Goal: Transaction & Acquisition: Purchase product/service

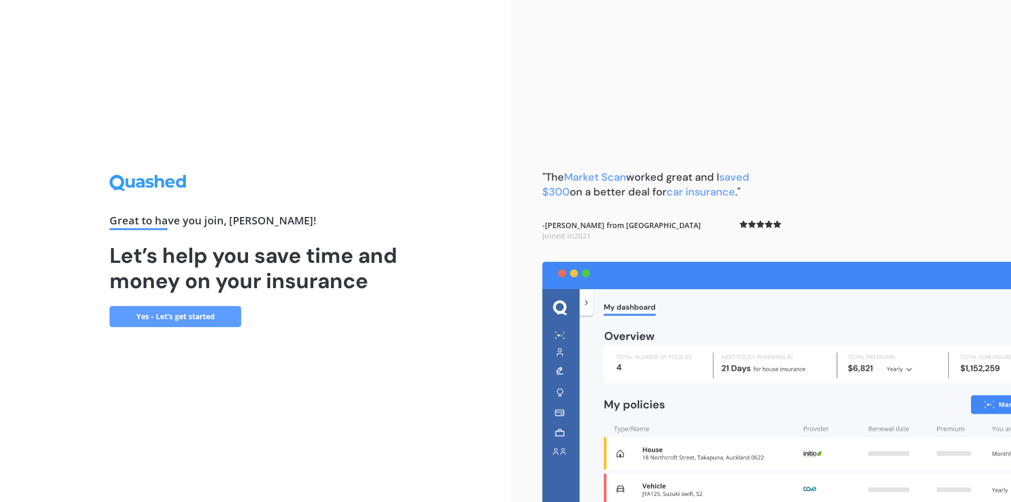
click at [156, 315] on link "Yes - Let’s get started" at bounding box center [175, 316] width 132 height 21
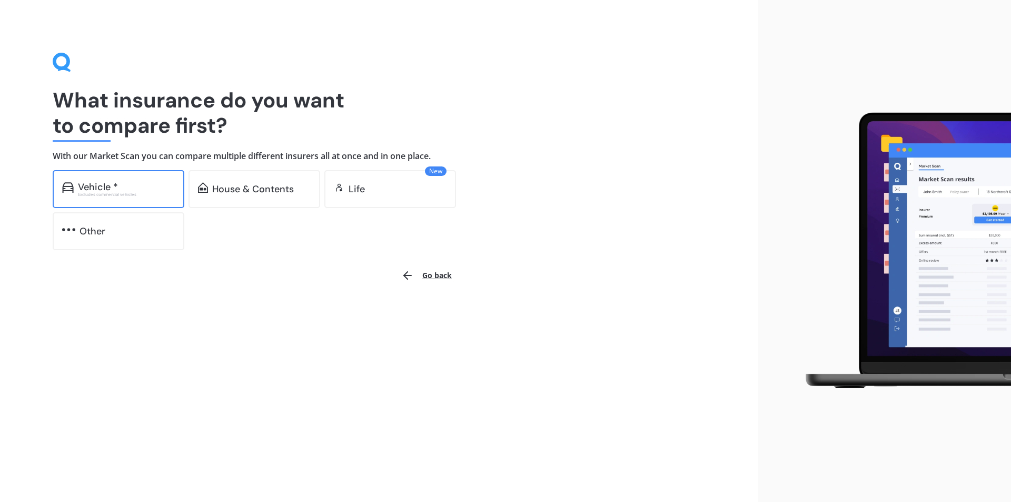
click at [105, 199] on div "Vehicle * Excludes commercial vehicles" at bounding box center [119, 189] width 132 height 38
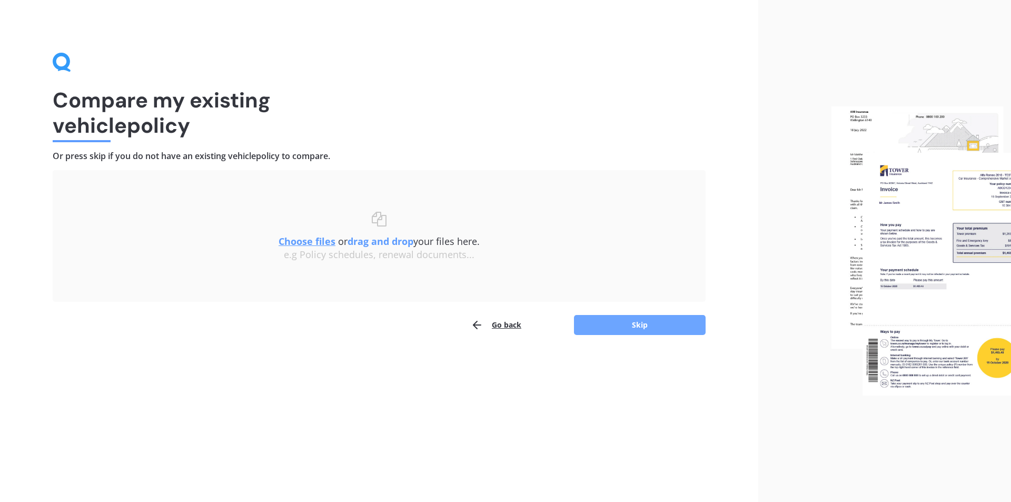
click at [639, 322] on button "Skip" at bounding box center [640, 325] width 132 height 20
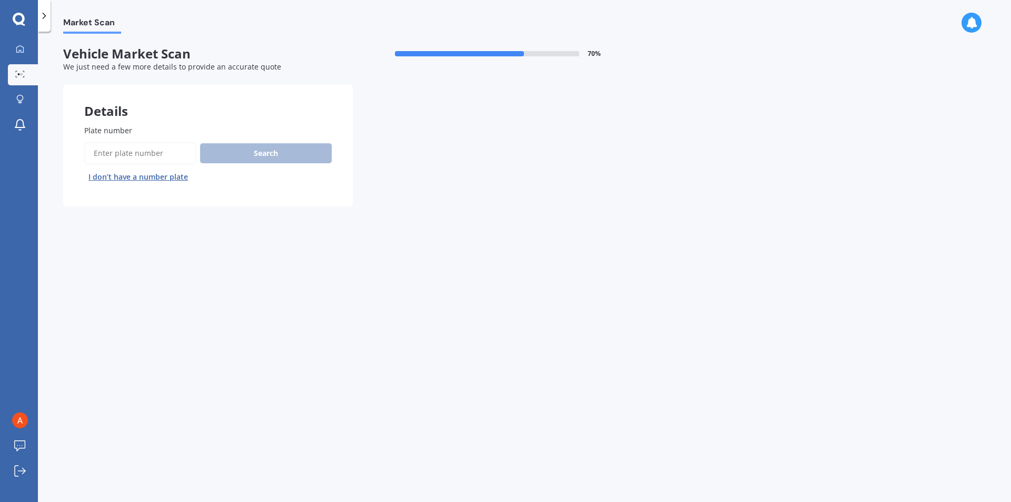
click at [152, 157] on input "Plate number" at bounding box center [140, 153] width 112 height 22
type input "LDF77"
click at [0, 0] on button "Next" at bounding box center [0, 0] width 0 height 0
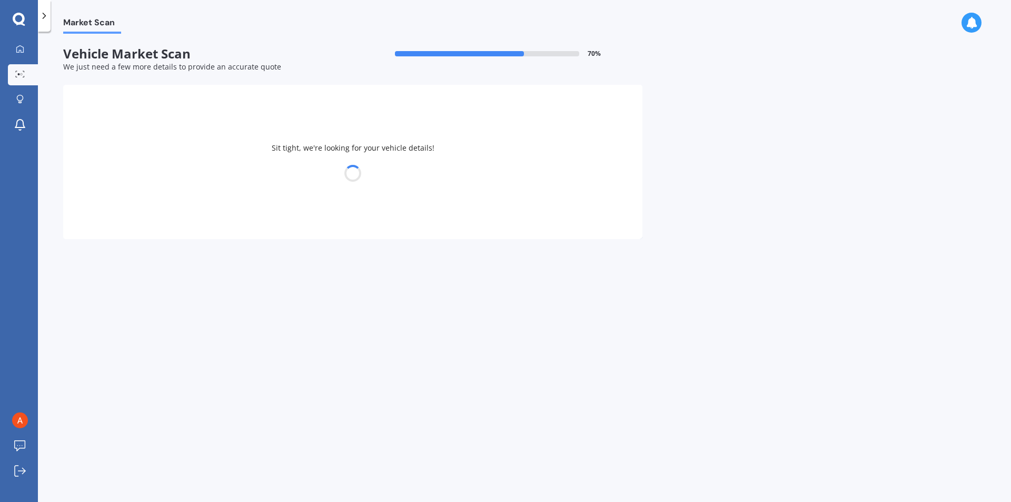
select select "HONDA"
select select "FIT"
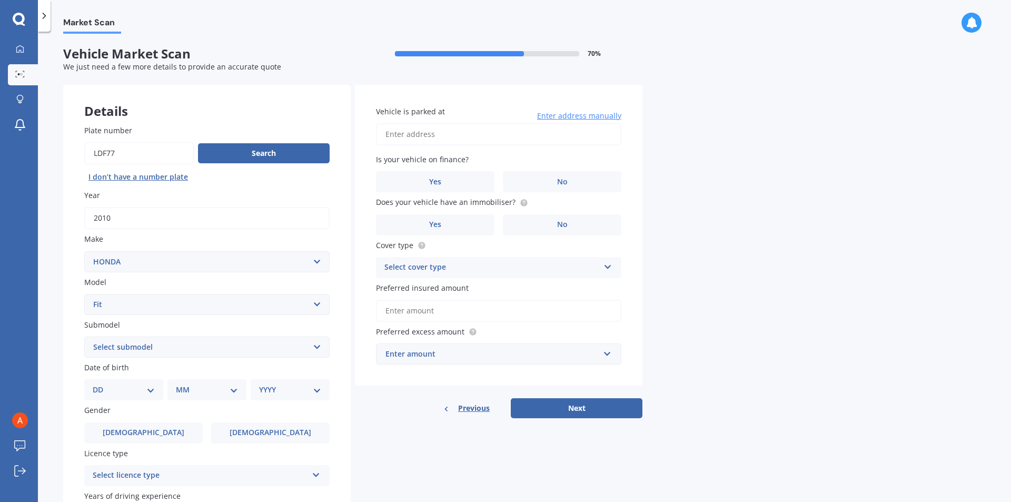
scroll to position [53, 0]
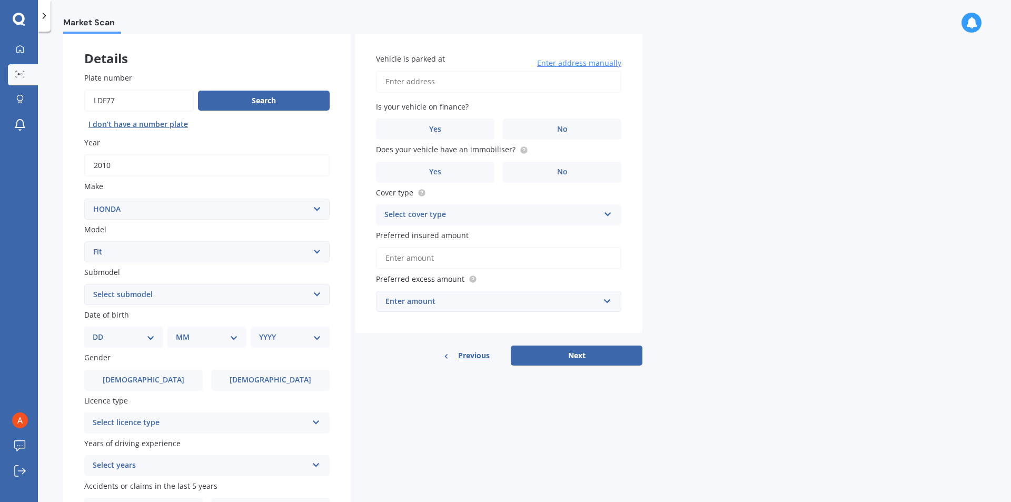
click at [278, 296] on select "Select submodel Diesel EV Hybrid Petrol" at bounding box center [206, 294] width 245 height 21
select select "HYBRID"
click at [84, 284] on select "Select submodel Diesel EV Hybrid Petrol" at bounding box center [206, 294] width 245 height 21
click at [137, 338] on select "DD 01 02 03 04 05 06 07 08 09 10 11 12 13 14 15 16 17 18 19 20 21 22 23 24 25 2…" at bounding box center [124, 337] width 62 height 12
click at [147, 335] on select "DD 01 02 03 04 05 06 07 08 09 10 11 12 13 14 15 16 17 18 19 20 21 22 23 24 25 2…" at bounding box center [124, 337] width 62 height 12
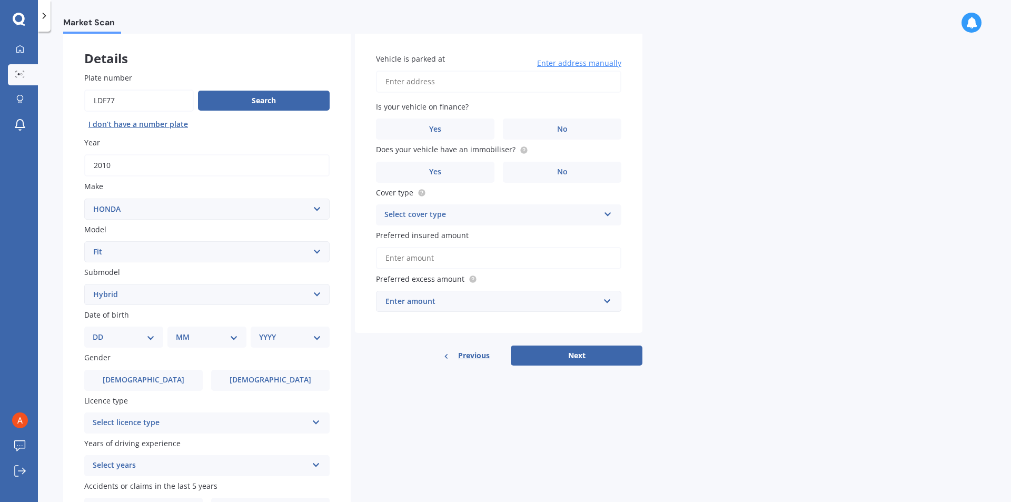
select select "13"
click at [101, 331] on select "DD 01 02 03 04 05 06 07 08 09 10 11 12 13 14 15 16 17 18 19 20 21 22 23 24 25 2…" at bounding box center [124, 337] width 62 height 12
click at [202, 340] on select "MM 01 02 03 04 05 06 07 08 09 10 11 12" at bounding box center [209, 337] width 58 height 12
select select "10"
click at [180, 331] on select "MM 01 02 03 04 05 06 07 08 09 10 11 12" at bounding box center [209, 337] width 58 height 12
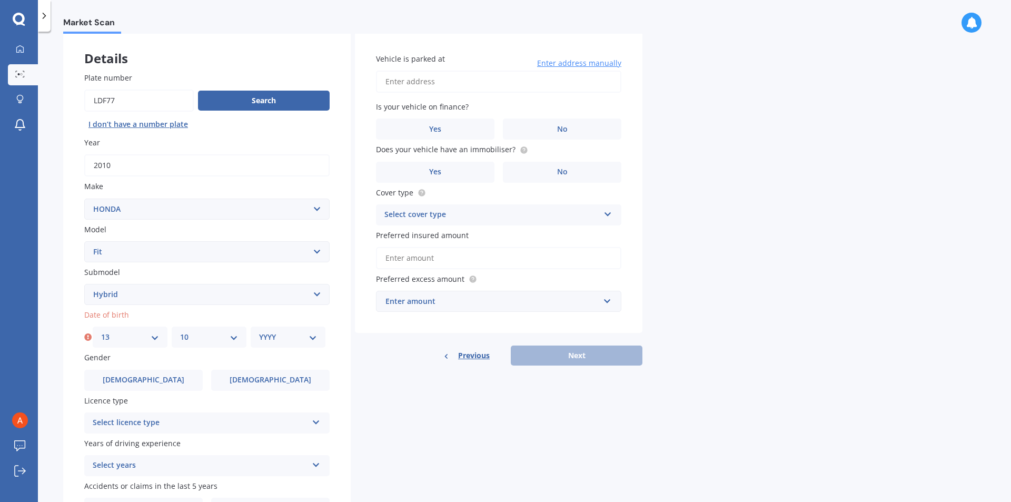
click at [288, 342] on select "YYYY 2025 2024 2023 2022 2021 2020 2019 2018 2017 2016 2015 2014 2013 2012 2011…" at bounding box center [288, 337] width 58 height 12
select select "1997"
click at [259, 331] on select "YYYY 2025 2024 2023 2022 2021 2020 2019 2018 2017 2016 2015 2014 2013 2012 2011…" at bounding box center [288, 337] width 58 height 12
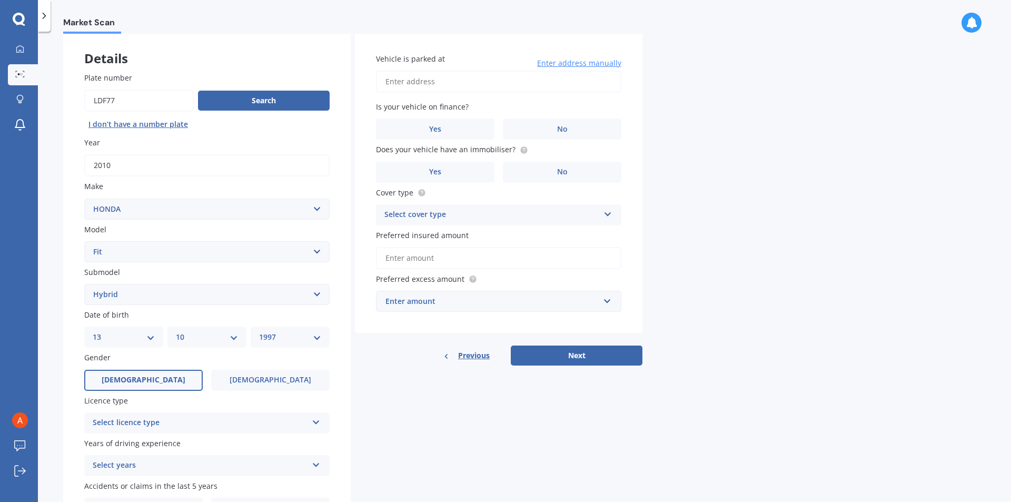
click at [133, 378] on label "[DEMOGRAPHIC_DATA]" at bounding box center [143, 379] width 118 height 21
click at [0, 0] on input "[DEMOGRAPHIC_DATA]" at bounding box center [0, 0] width 0 height 0
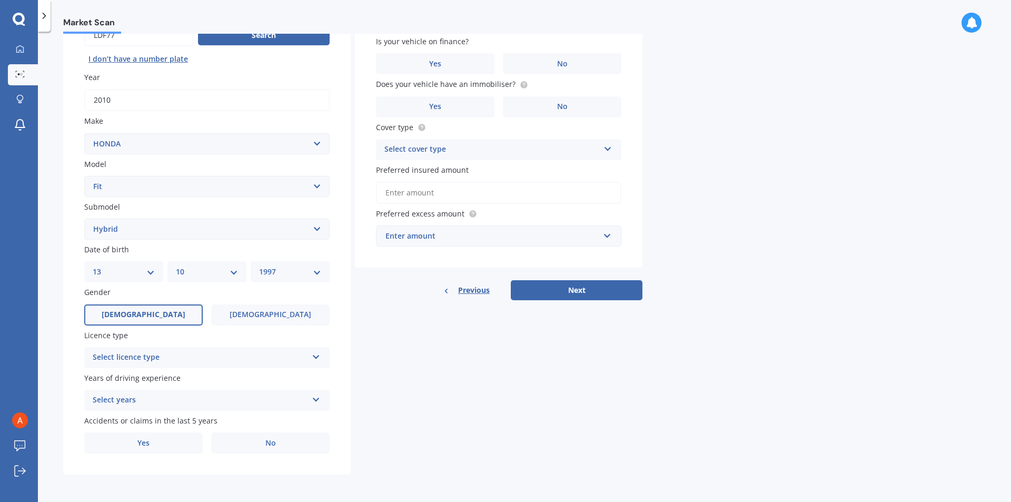
click at [133, 360] on div "Select licence type" at bounding box center [200, 357] width 215 height 13
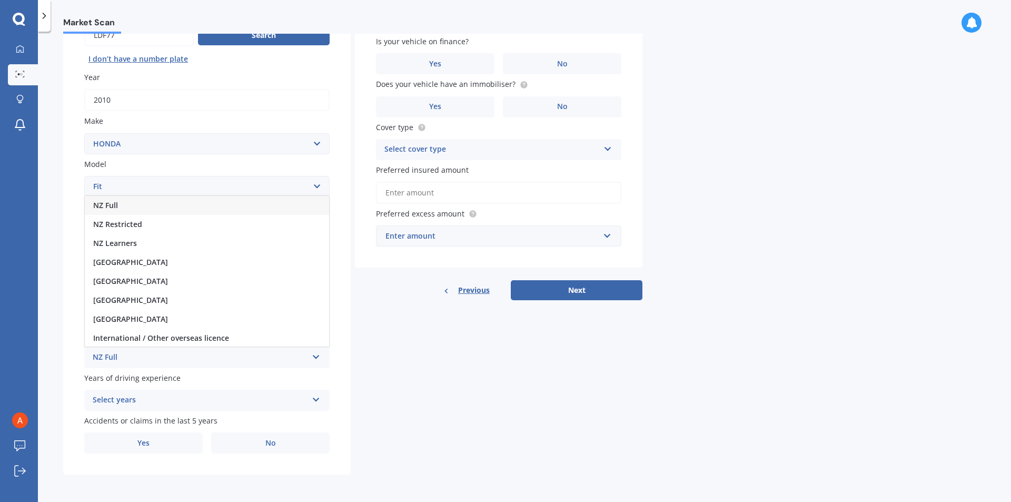
click at [122, 206] on div "NZ Full" at bounding box center [207, 205] width 244 height 19
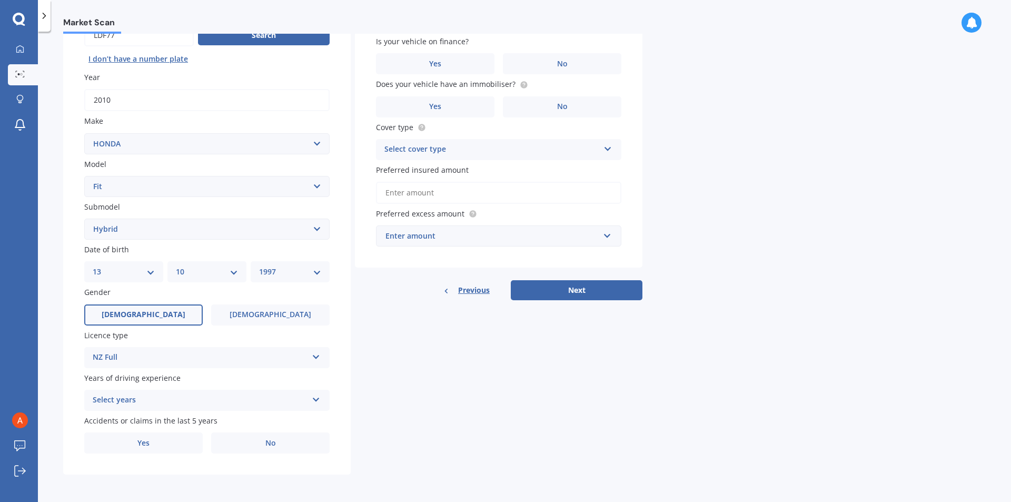
click at [142, 393] on div "Select years 5 or more years 4 years 3 years 2 years 1 year" at bounding box center [206, 399] width 245 height 21
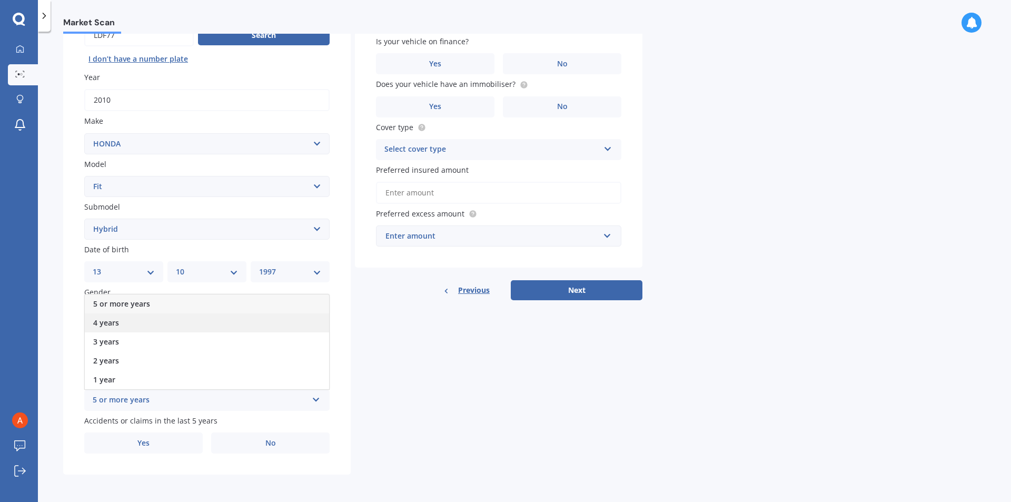
click at [121, 321] on div "4 years" at bounding box center [207, 322] width 244 height 19
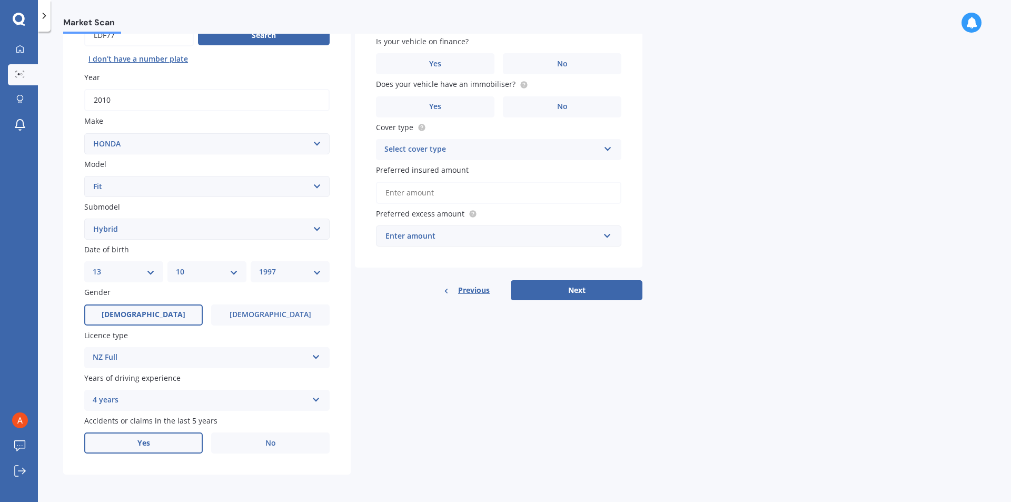
click at [146, 436] on label "Yes" at bounding box center [143, 442] width 118 height 21
click at [0, 0] on input "Yes" at bounding box center [0, 0] width 0 height 0
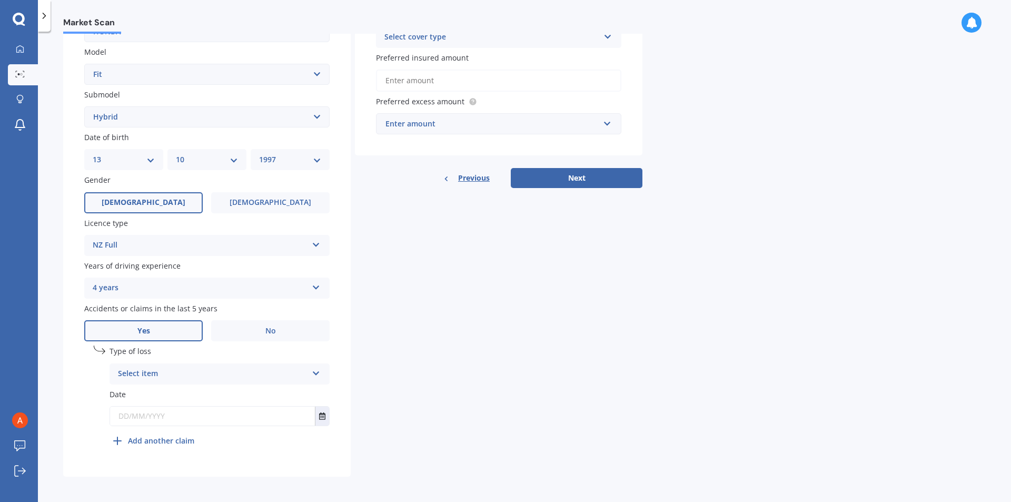
scroll to position [232, 0]
click at [167, 363] on div "Select item At fault accident Not at fault accident" at bounding box center [219, 371] width 220 height 21
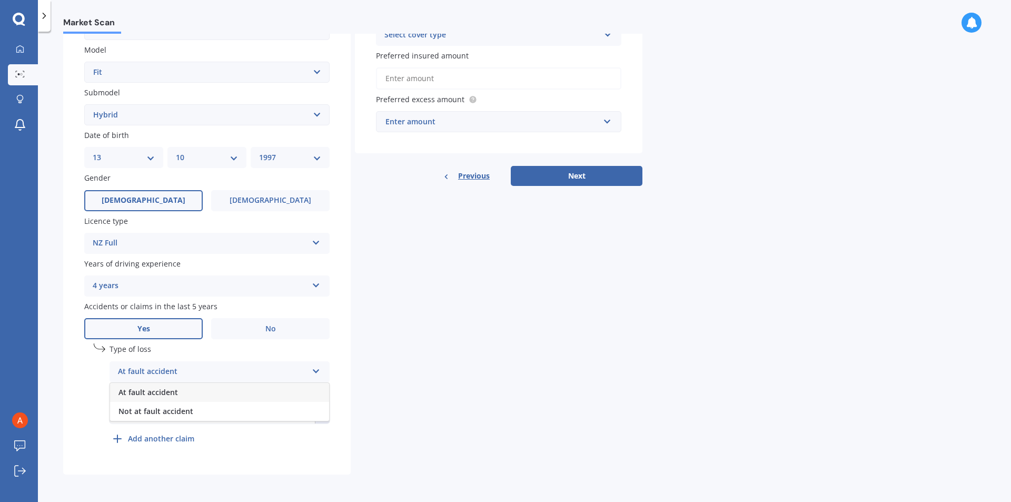
click at [156, 393] on span "At fault accident" at bounding box center [147, 392] width 59 height 10
click at [328, 413] on button "Select date" at bounding box center [322, 413] width 14 height 19
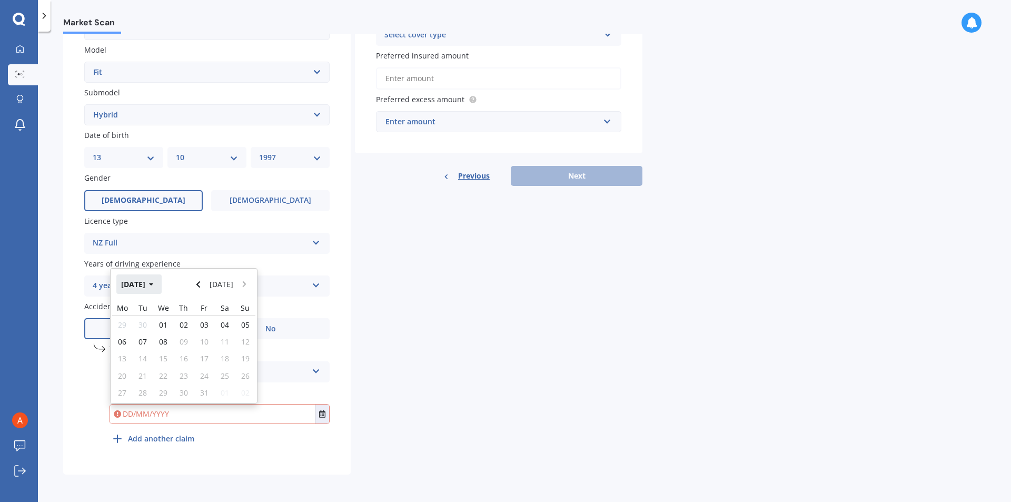
click at [143, 287] on button "[DATE]" at bounding box center [138, 283] width 45 height 19
click at [227, 311] on div "Apr" at bounding box center [237, 317] width 36 height 33
click at [249, 362] on div "20" at bounding box center [245, 358] width 21 height 17
type input "[DATE]"
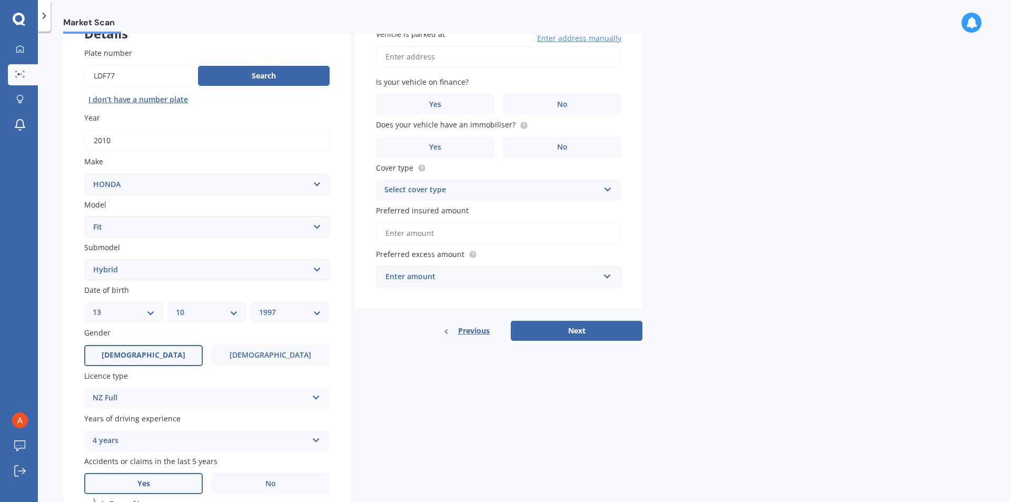
scroll to position [0, 0]
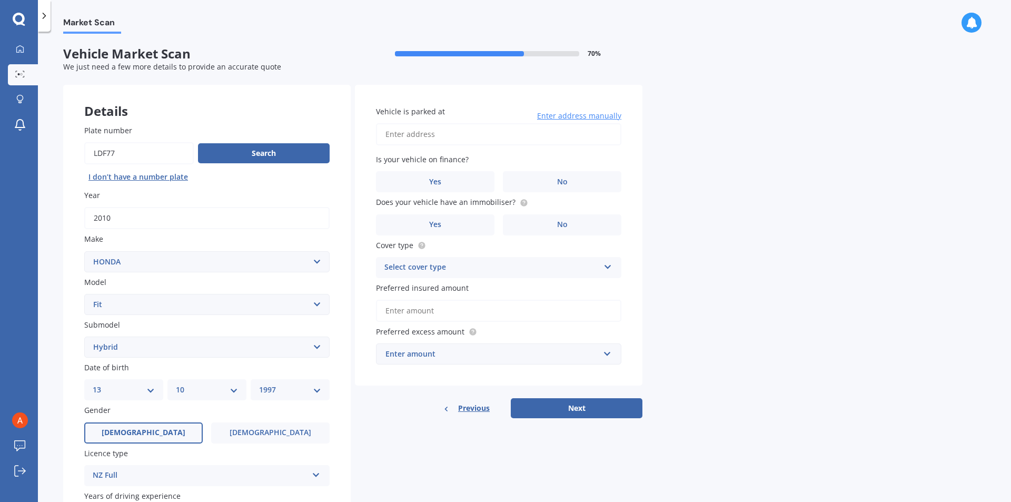
click at [449, 136] on input "Vehicle is parked at" at bounding box center [498, 134] width 245 height 22
click at [747, 156] on div "Market Scan Vehicle Market Scan 70 % We just need a few more details to provide…" at bounding box center [524, 269] width 973 height 470
click at [442, 133] on input "20 PENFOLD" at bounding box center [498, 134] width 245 height 22
type input "[STREET_ADDRESS][PERSON_NAME]"
click at [547, 173] on label "No" at bounding box center [562, 181] width 118 height 21
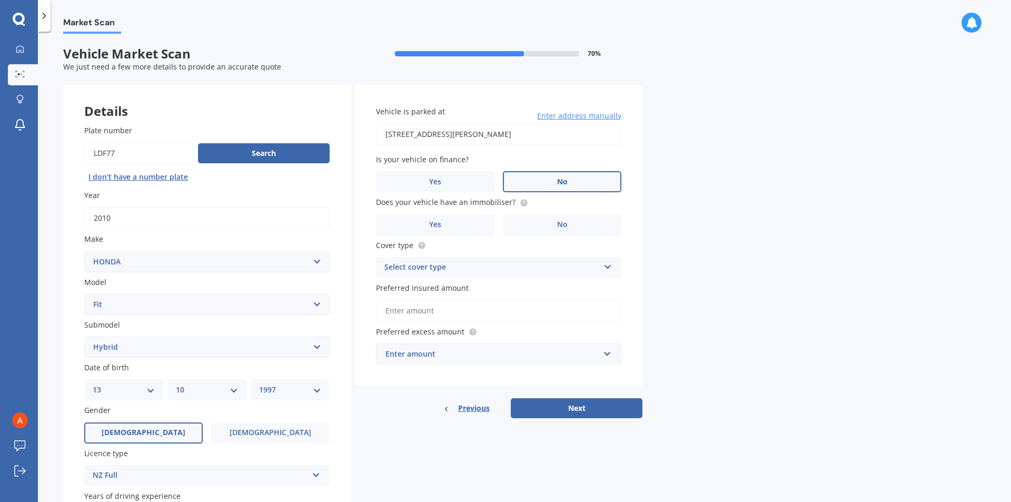
click at [0, 0] on input "No" at bounding box center [0, 0] width 0 height 0
click at [471, 220] on label "Yes" at bounding box center [435, 224] width 118 height 21
click at [0, 0] on input "Yes" at bounding box center [0, 0] width 0 height 0
click at [468, 267] on div "Select cover type" at bounding box center [491, 267] width 215 height 13
click at [447, 288] on div "Comprehensive" at bounding box center [498, 287] width 244 height 19
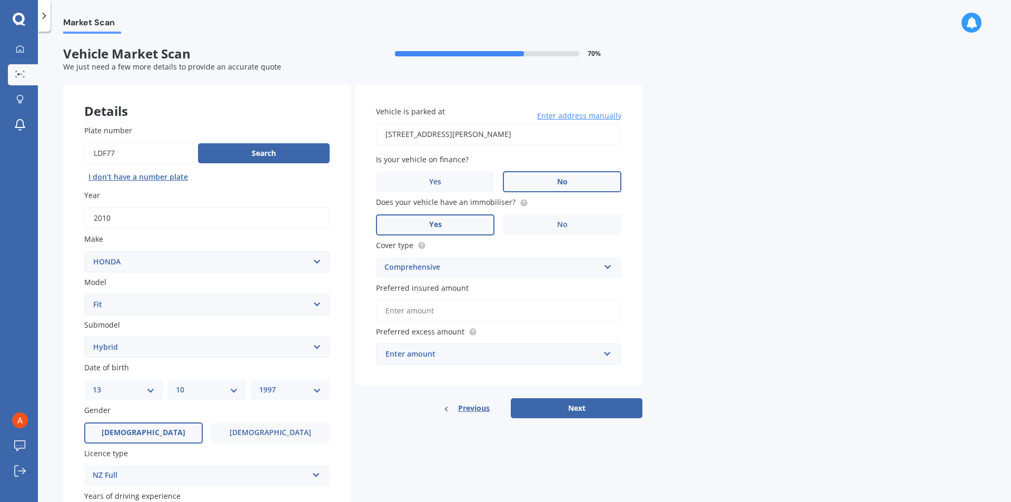
click at [447, 312] on input "Preferred insured amount" at bounding box center [498, 310] width 245 height 22
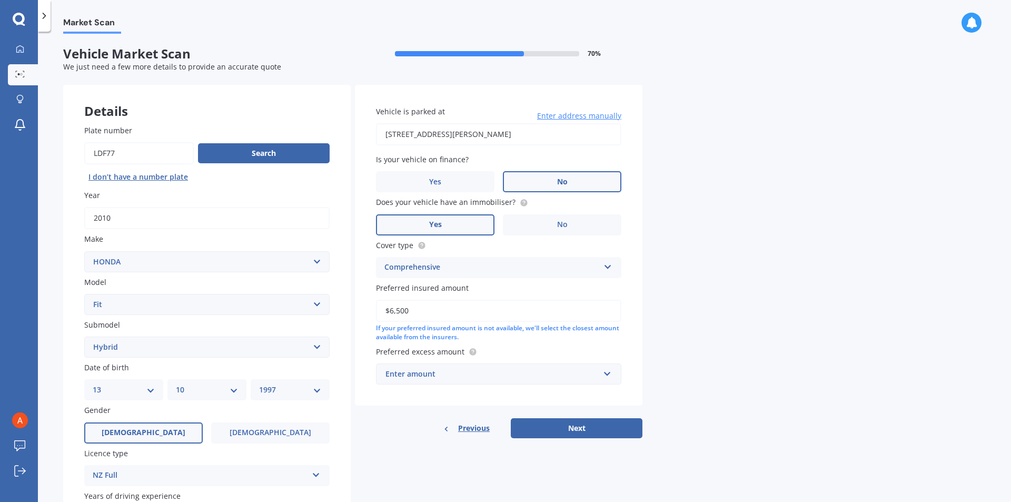
type input "$6,500"
click at [492, 370] on div "Enter amount" at bounding box center [492, 374] width 214 height 12
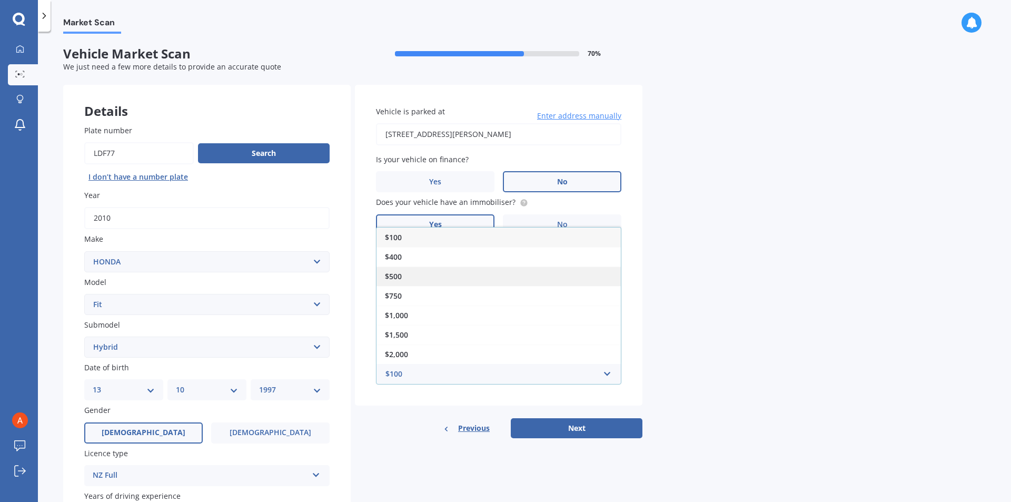
click at [402, 273] on span "$500" at bounding box center [393, 276] width 17 height 10
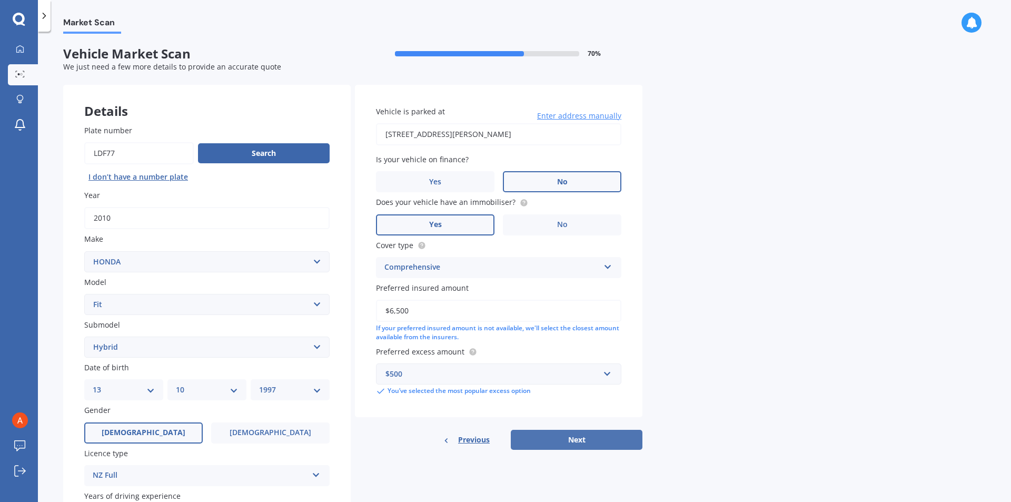
click at [563, 436] on button "Next" at bounding box center [577, 439] width 132 height 20
select select "13"
select select "10"
select select "1997"
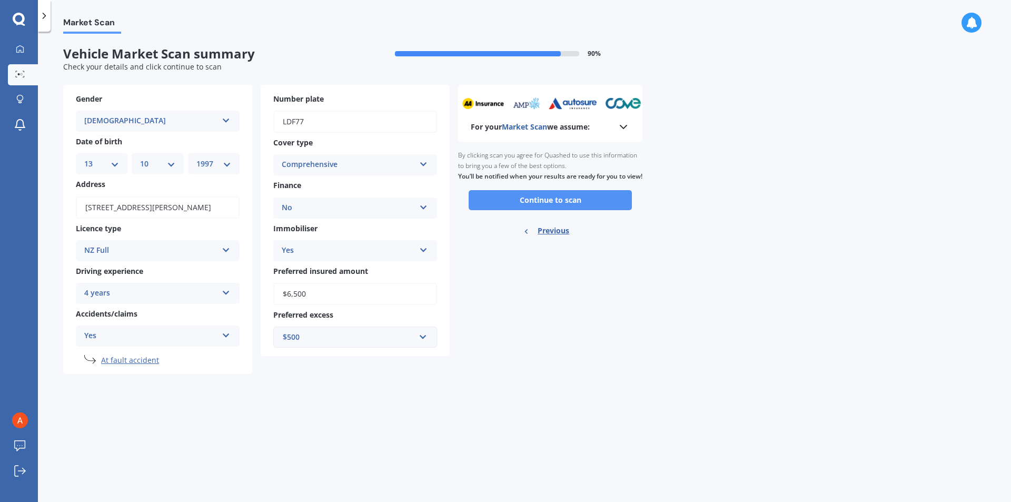
click at [545, 209] on button "Continue to scan" at bounding box center [549, 200] width 163 height 20
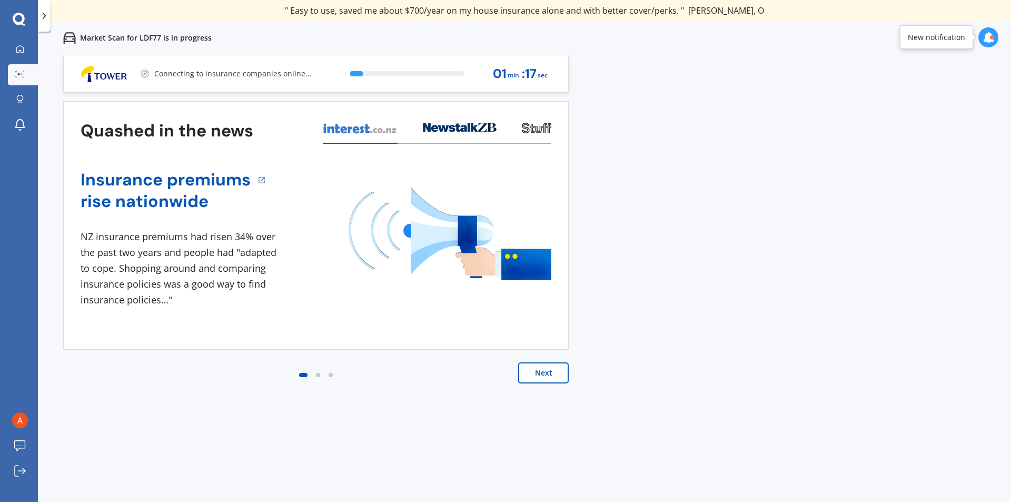
click at [547, 376] on button "Next" at bounding box center [543, 372] width 51 height 21
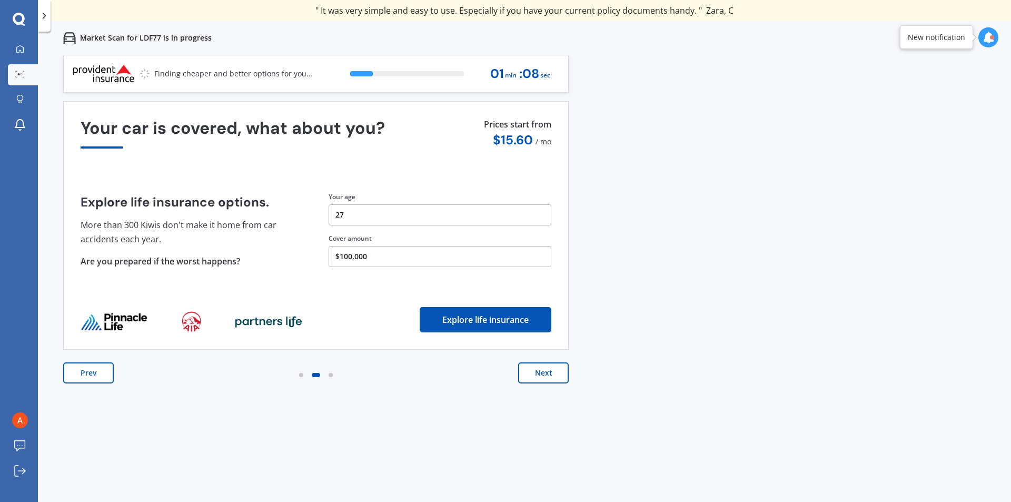
click at [492, 317] on button "Explore life insurance" at bounding box center [485, 319] width 132 height 25
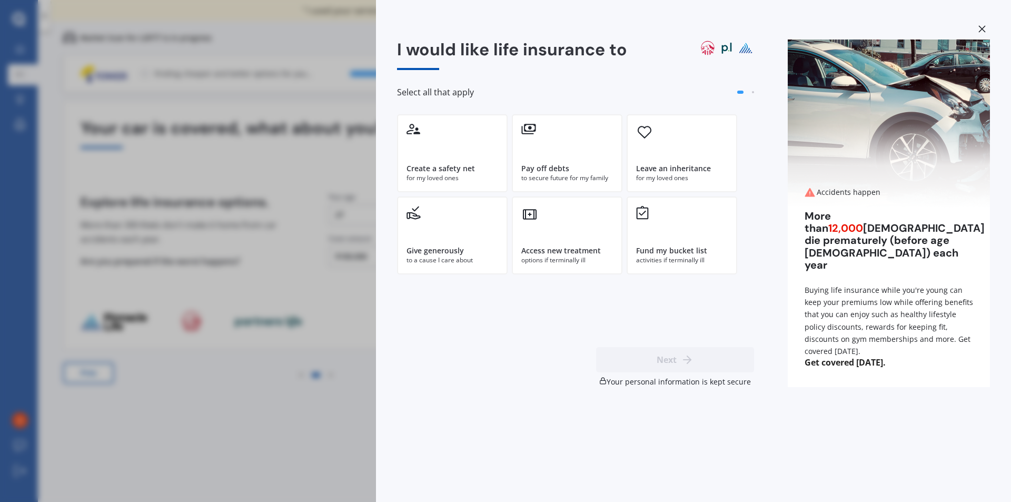
click at [363, 289] on div "I would like life insurance to Select all that apply Create a safety net for my…" at bounding box center [505, 251] width 1011 height 502
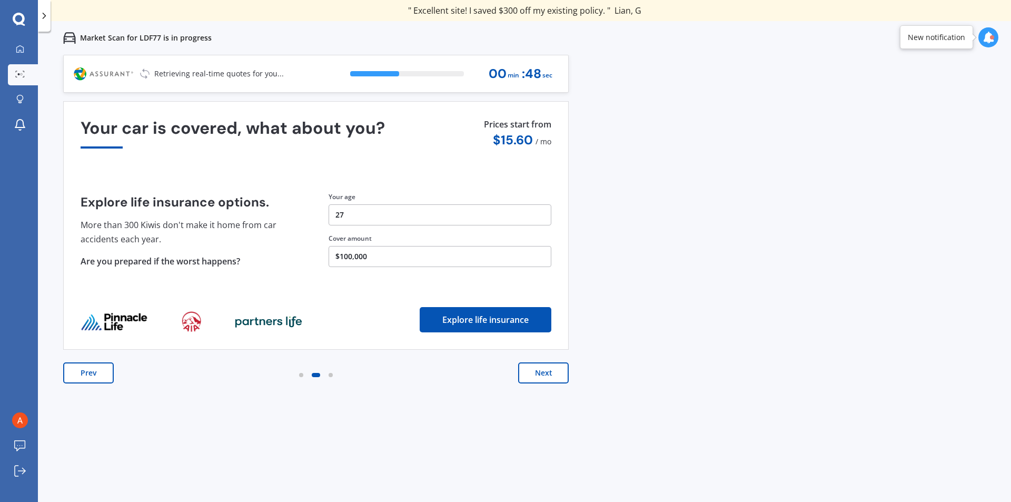
click at [548, 373] on button "Next" at bounding box center [543, 372] width 51 height 21
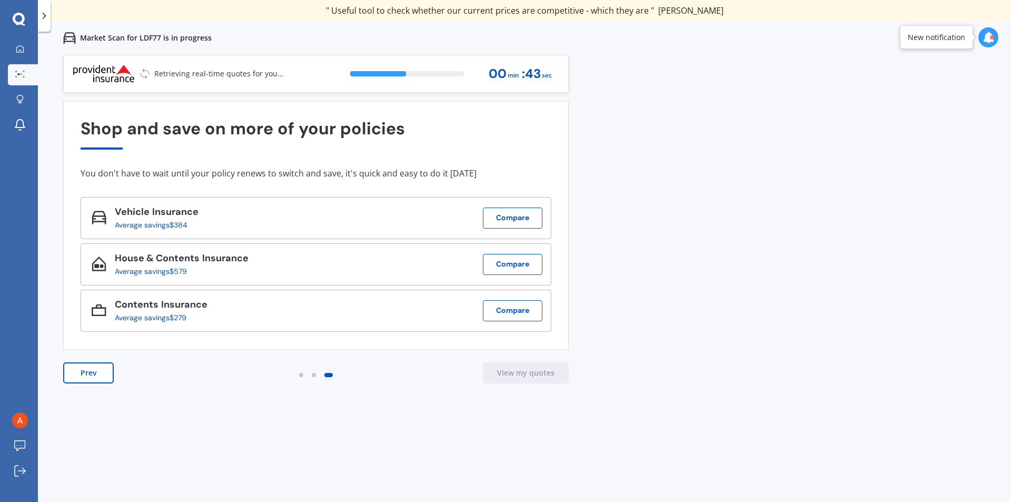
click at [85, 372] on button "Prev" at bounding box center [88, 372] width 51 height 21
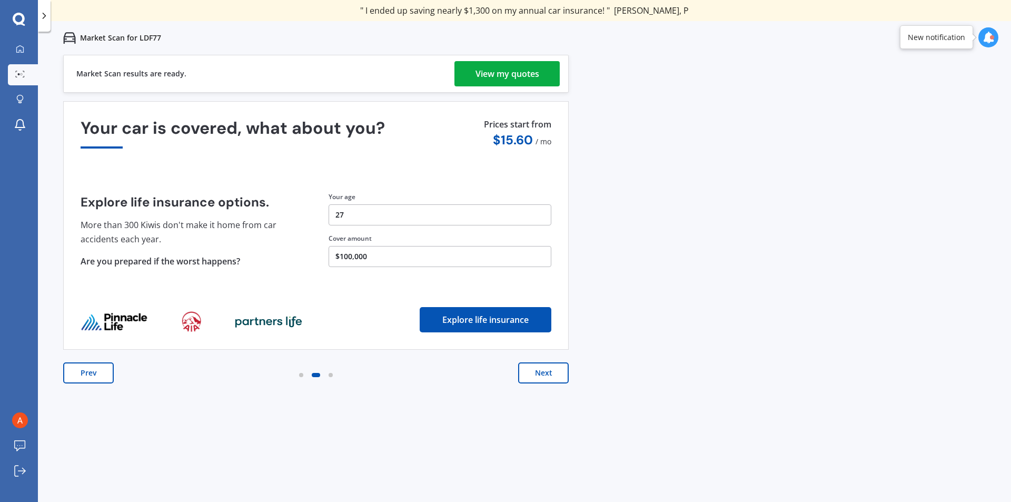
click at [507, 74] on div "View my quotes" at bounding box center [507, 73] width 64 height 25
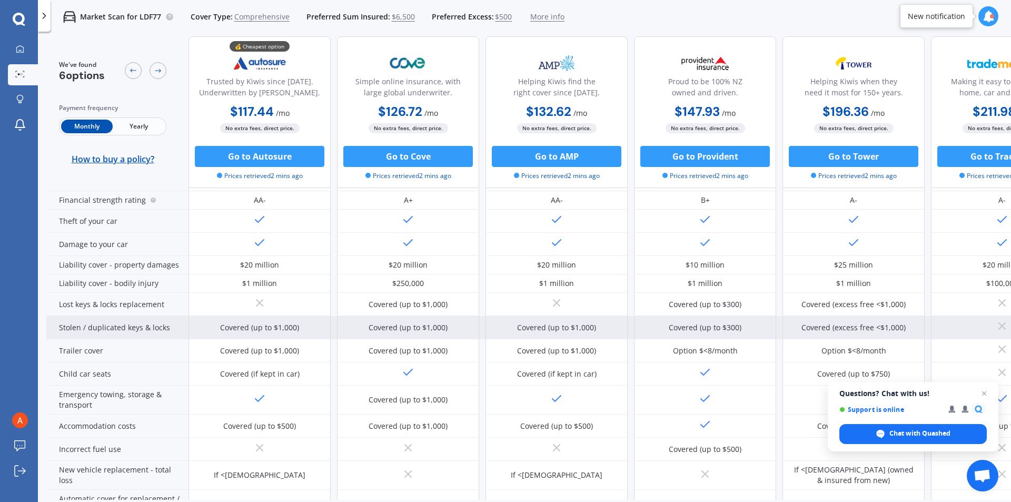
scroll to position [96, 0]
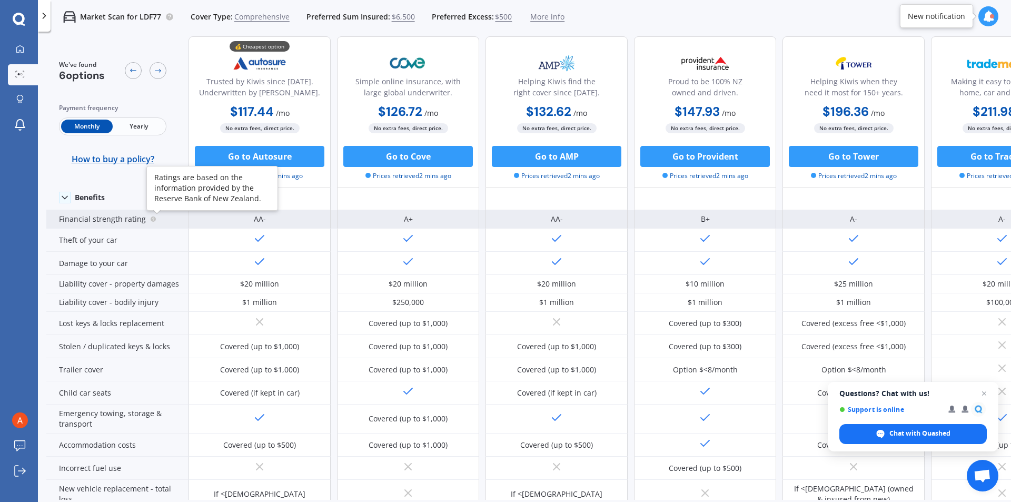
click at [151, 217] on circle at bounding box center [153, 218] width 5 height 5
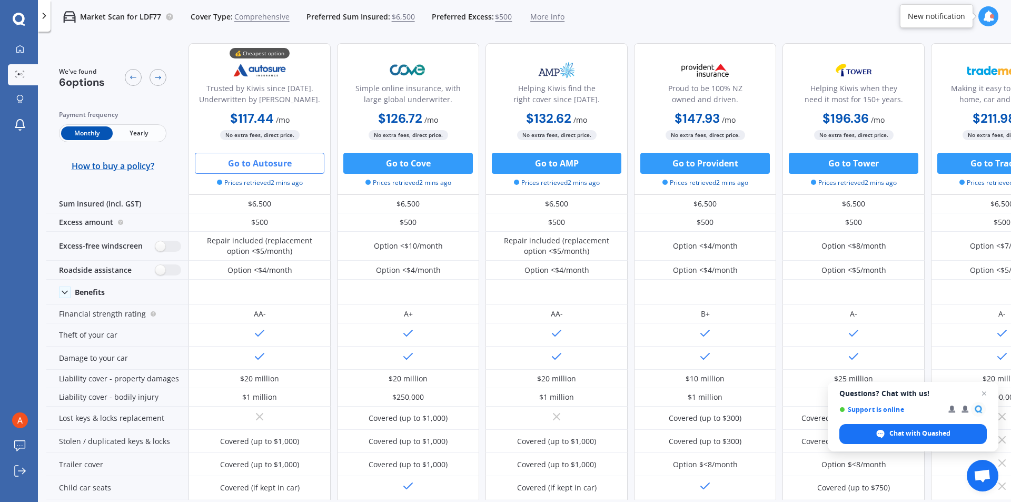
scroll to position [0, 0]
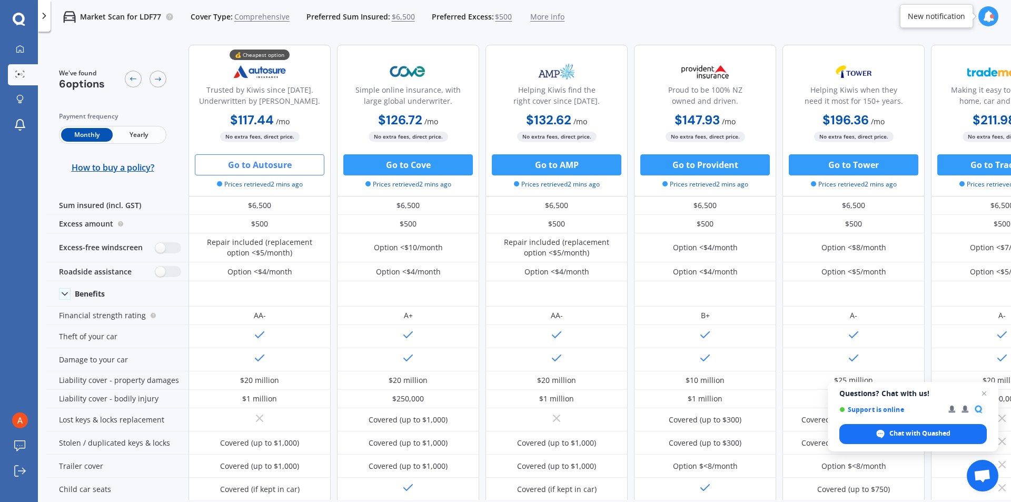
click at [247, 162] on button "Go to Autosure" at bounding box center [259, 164] width 129 height 21
